Goal: Browse casually: Explore the website without a specific task or goal

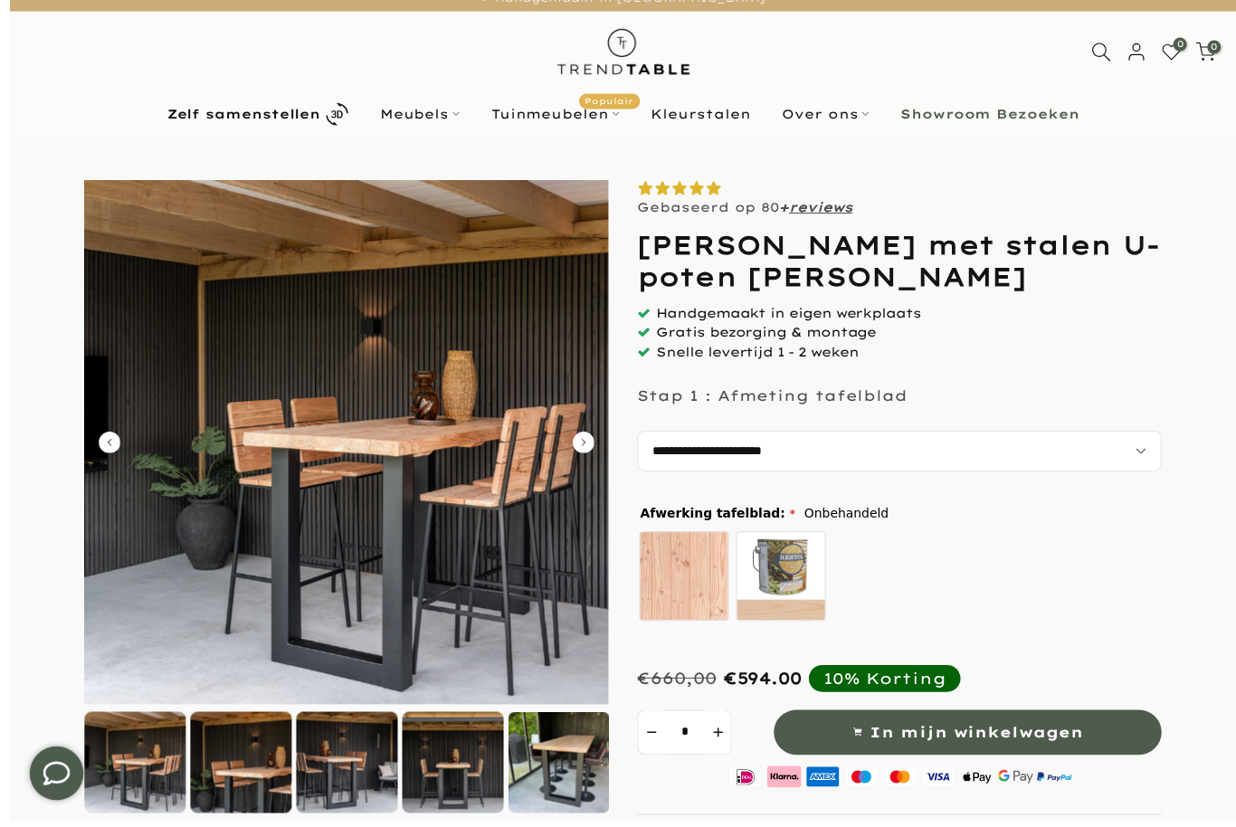
scroll to position [43, 0]
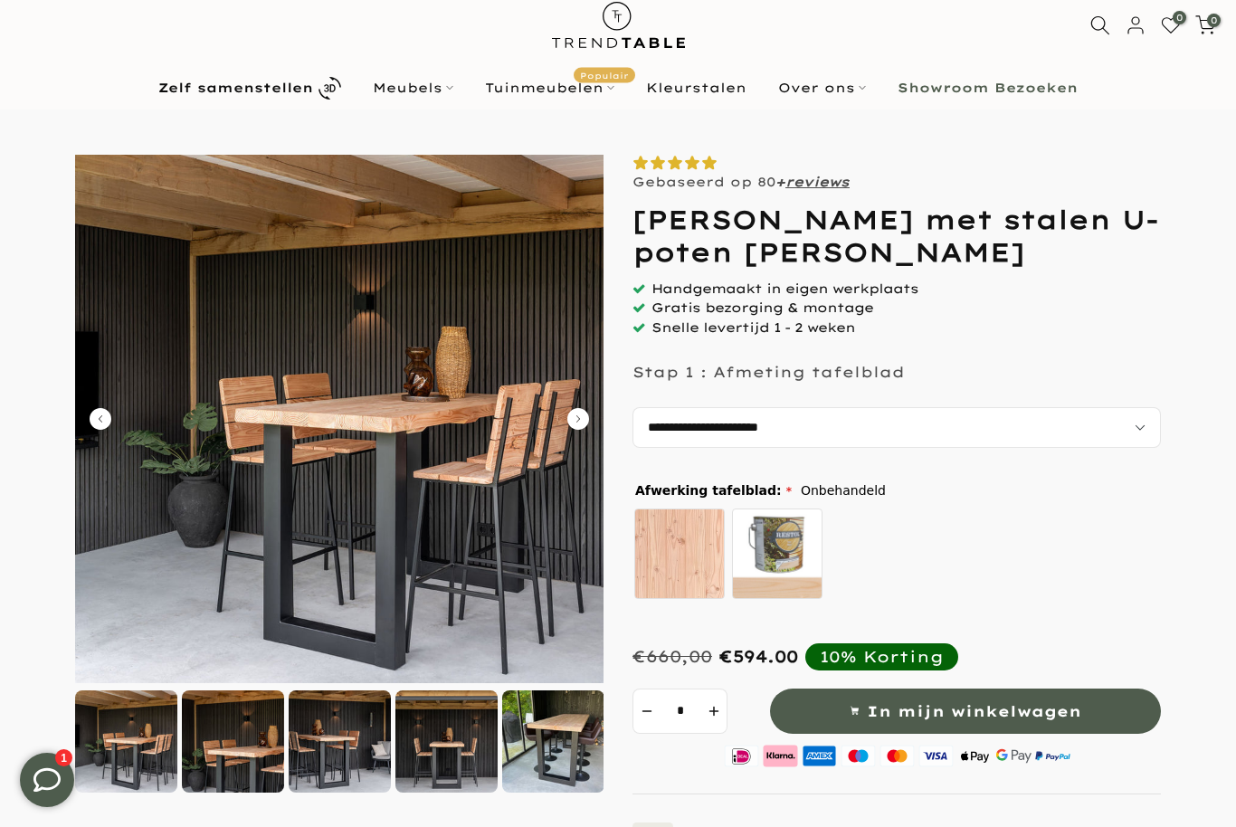
click at [238, 729] on div at bounding box center [233, 741] width 102 height 102
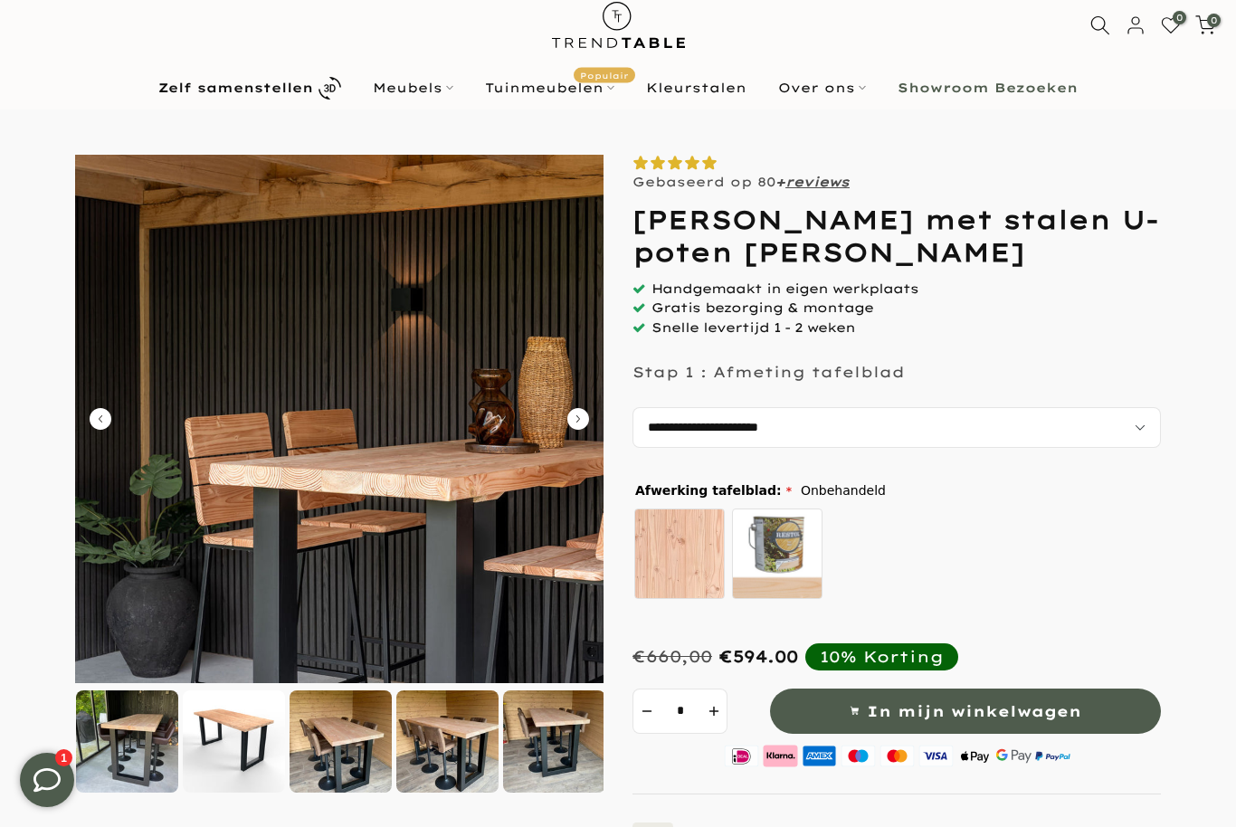
click at [218, 748] on div at bounding box center [234, 741] width 102 height 102
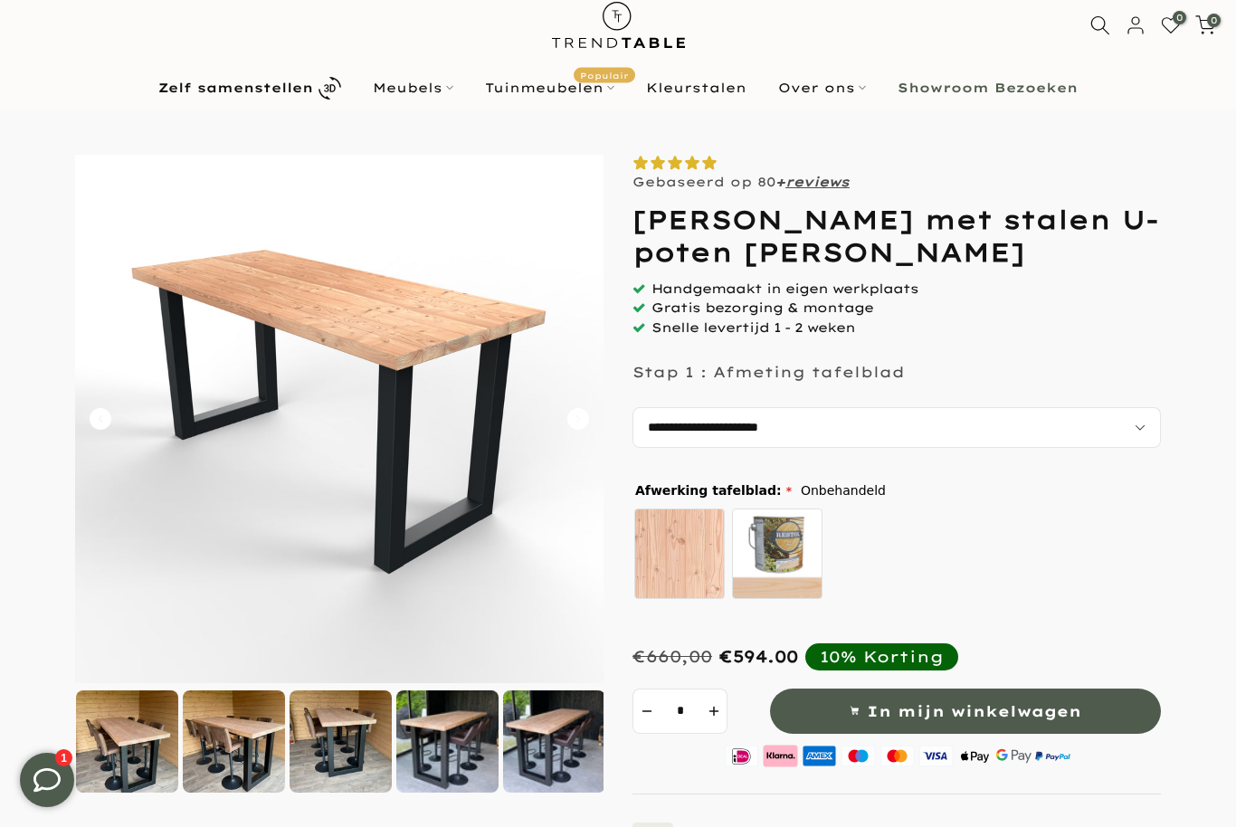
click at [358, 728] on div at bounding box center [341, 741] width 102 height 102
